Goal: Task Accomplishment & Management: Use online tool/utility

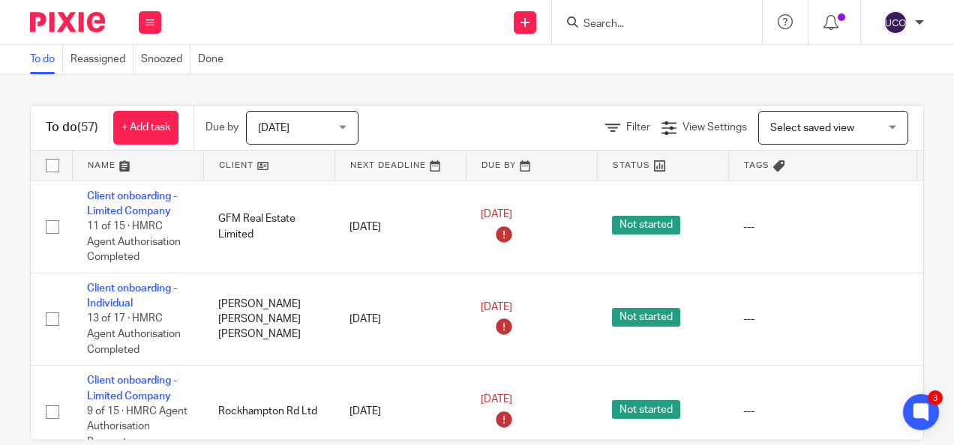
click at [625, 23] on div "You are already signed in." at bounding box center [708, 43] width 462 height 57
click at [625, 23] on input "Search" at bounding box center [649, 24] width 135 height 13
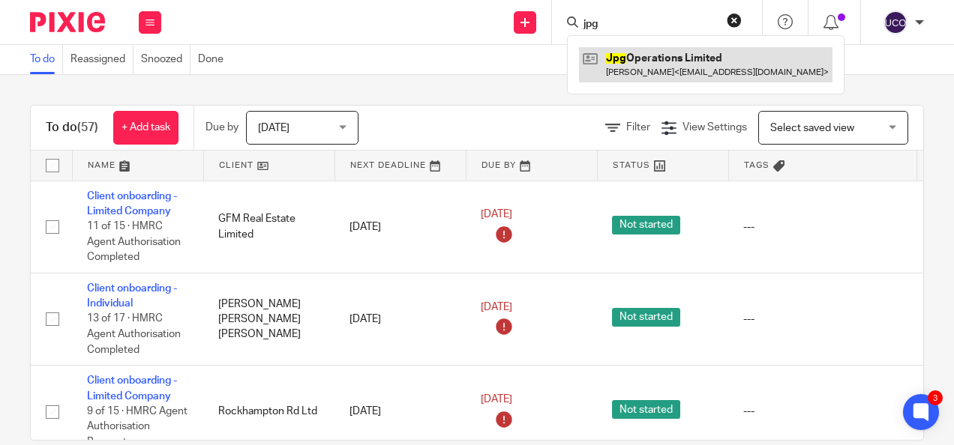
type input "jpg"
click at [646, 67] on link at bounding box center [705, 64] width 253 height 34
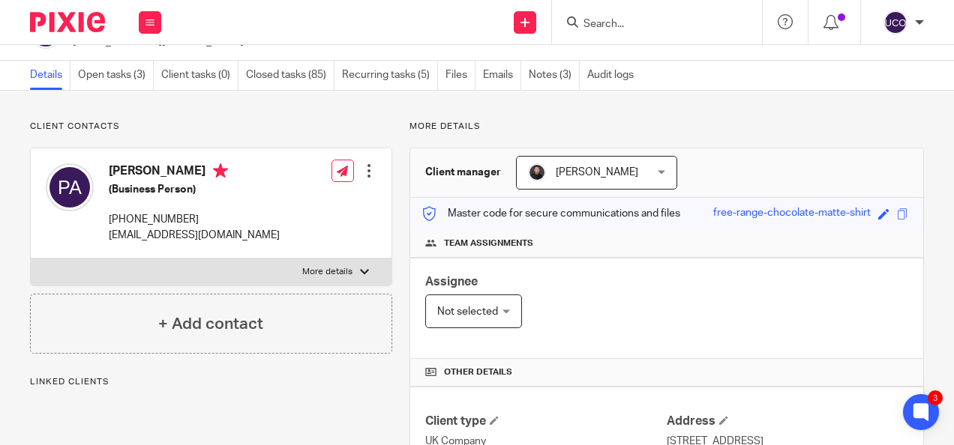
scroll to position [38, 0]
click at [107, 82] on link "Open tasks (3)" at bounding box center [116, 75] width 76 height 29
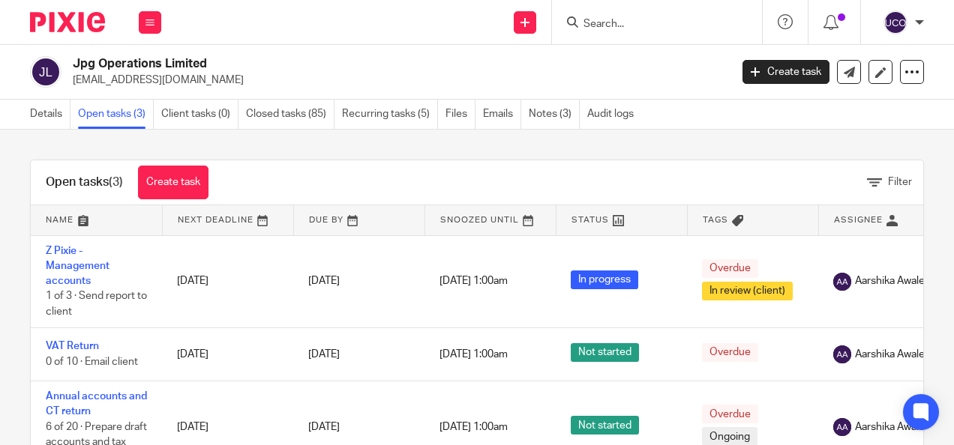
scroll to position [69, 0]
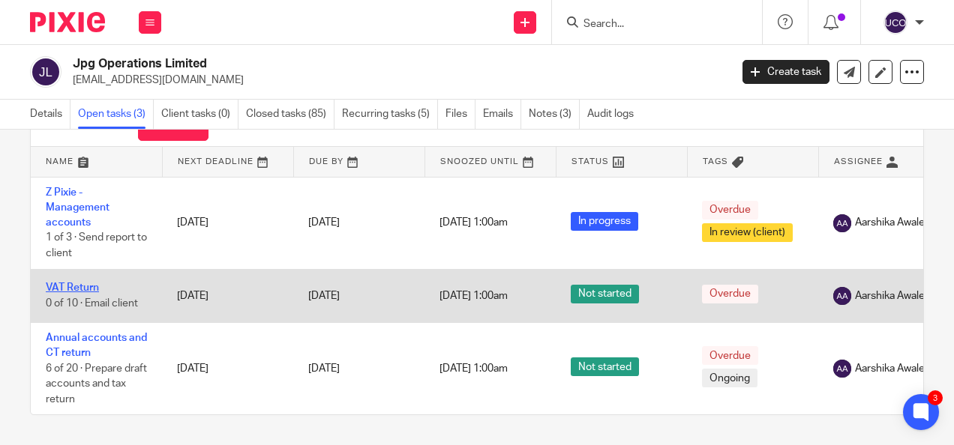
click at [70, 283] on link "VAT Return" at bounding box center [72, 288] width 53 height 10
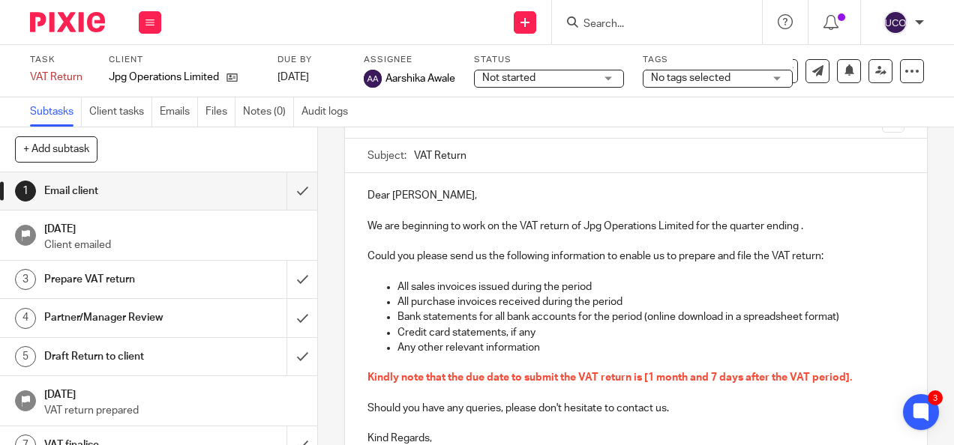
scroll to position [108, 0]
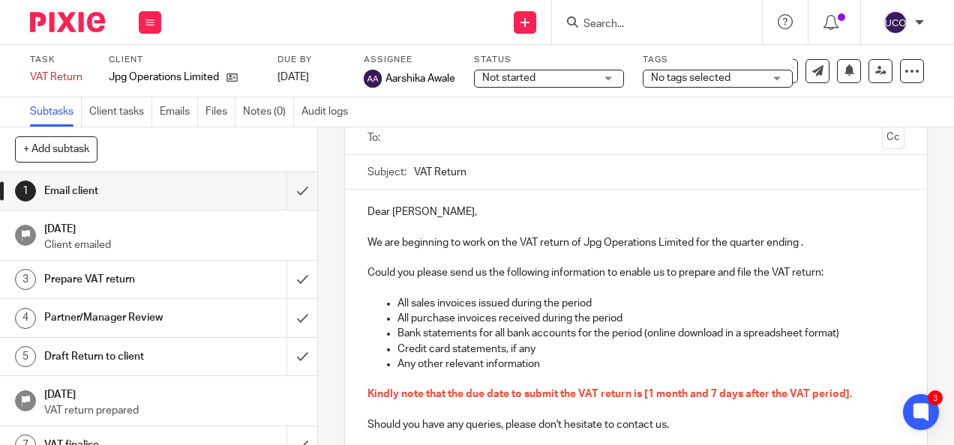
click at [412, 139] on input "text" at bounding box center [635, 138] width 480 height 17
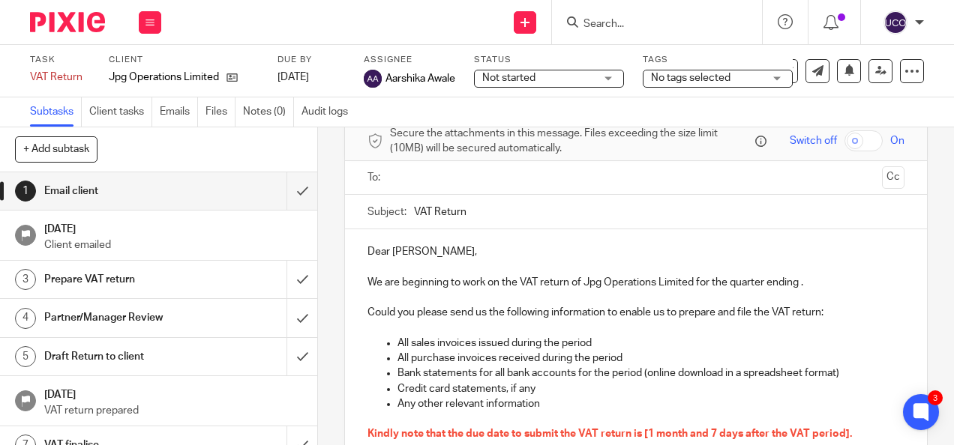
scroll to position [67, 0]
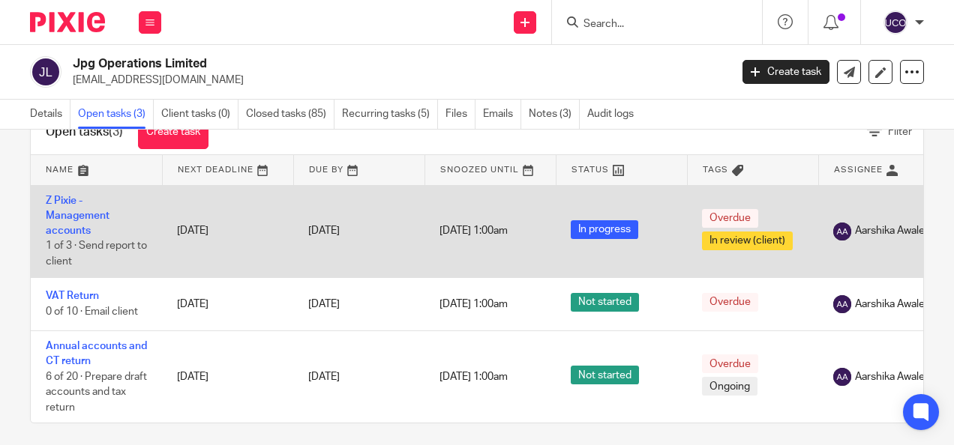
scroll to position [51, 0]
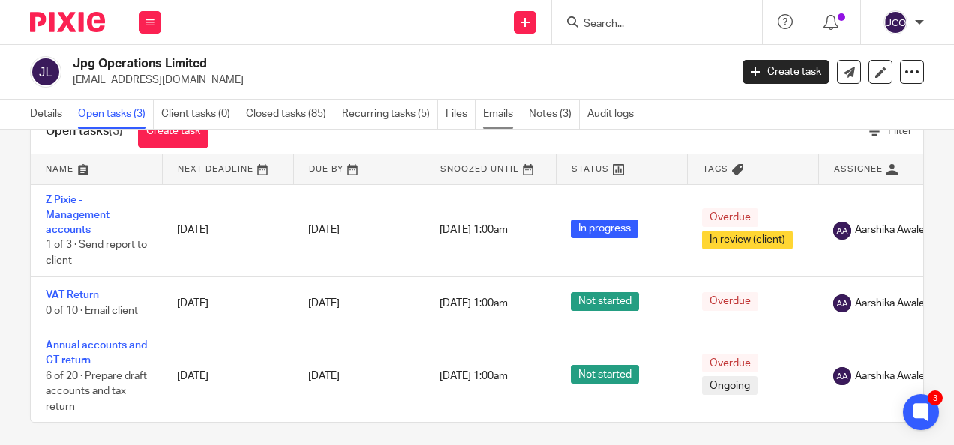
click at [496, 115] on link "Emails" at bounding box center [502, 114] width 38 height 29
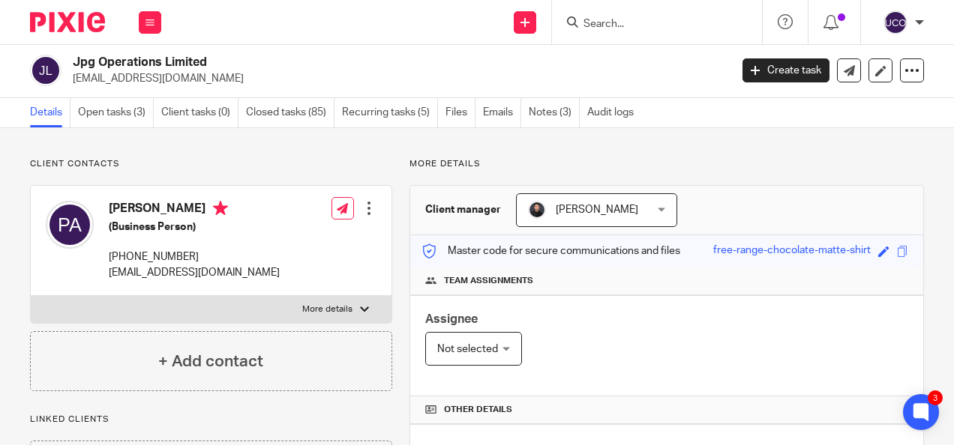
scroll to position [1, 0]
click at [124, 104] on link "Open tasks (3)" at bounding box center [116, 113] width 76 height 29
